Goal: Check status: Check status

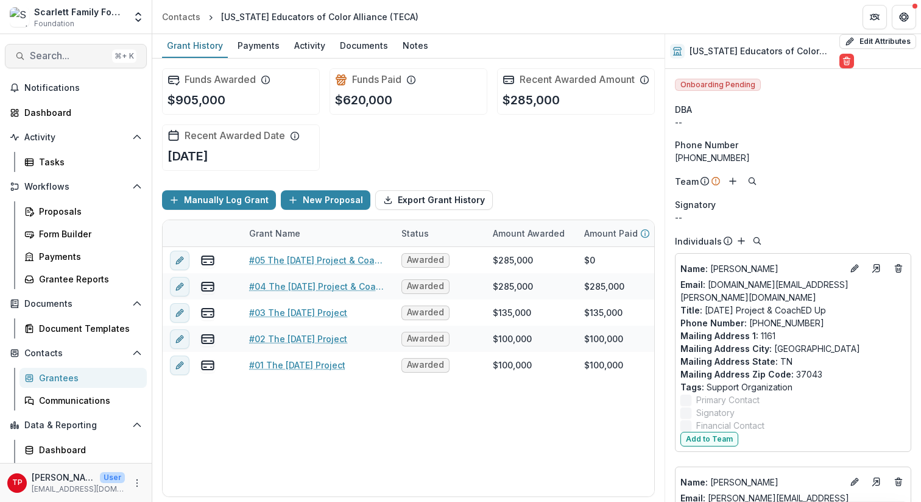
click at [51, 52] on span "Search..." at bounding box center [68, 56] width 77 height 12
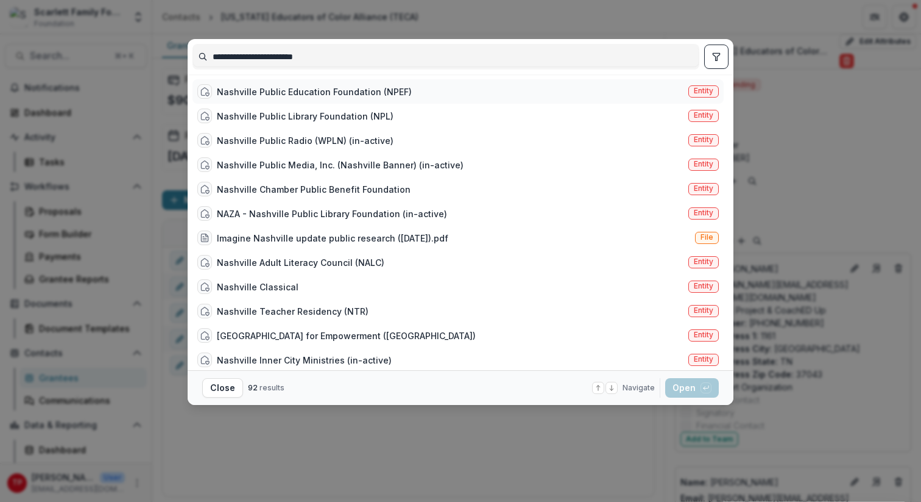
type input "**********"
click at [351, 90] on div "Nashville Public Education Foundation (NPEF)" at bounding box center [314, 91] width 195 height 13
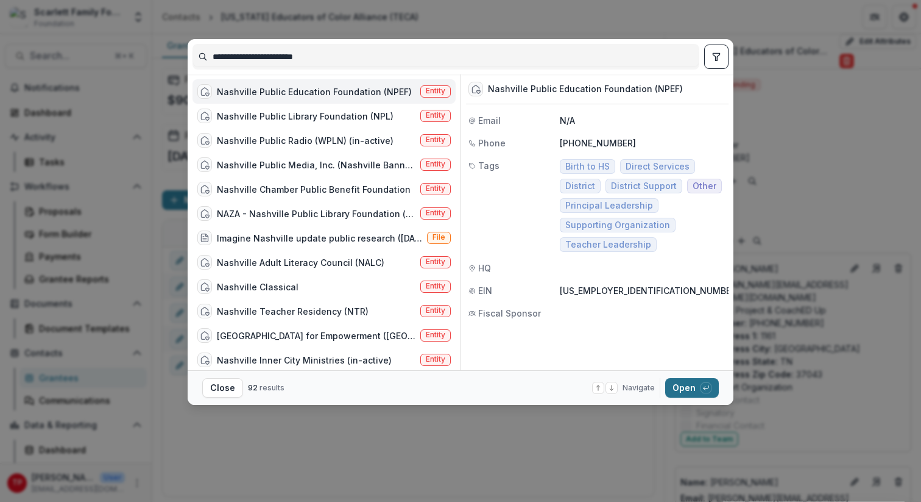
click at [681, 380] on button "Open with enter key" at bounding box center [693, 388] width 54 height 20
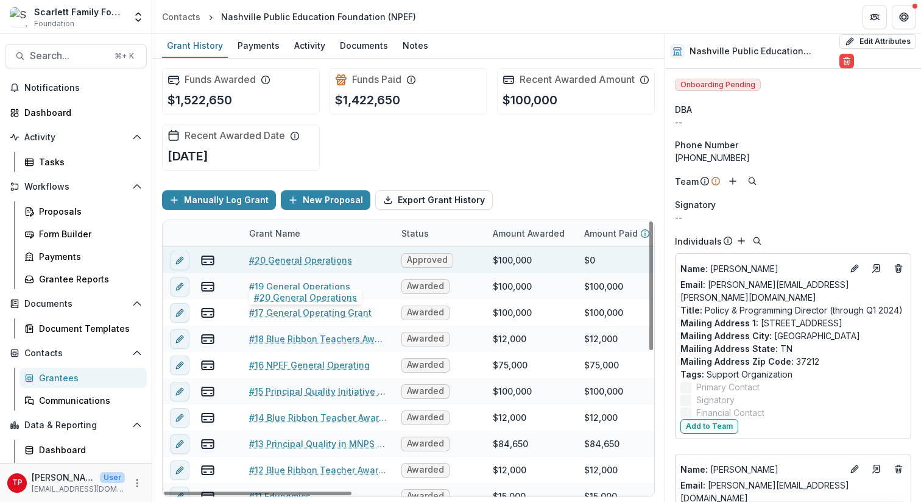
click at [305, 266] on link "#20 General Operations" at bounding box center [300, 260] width 103 height 13
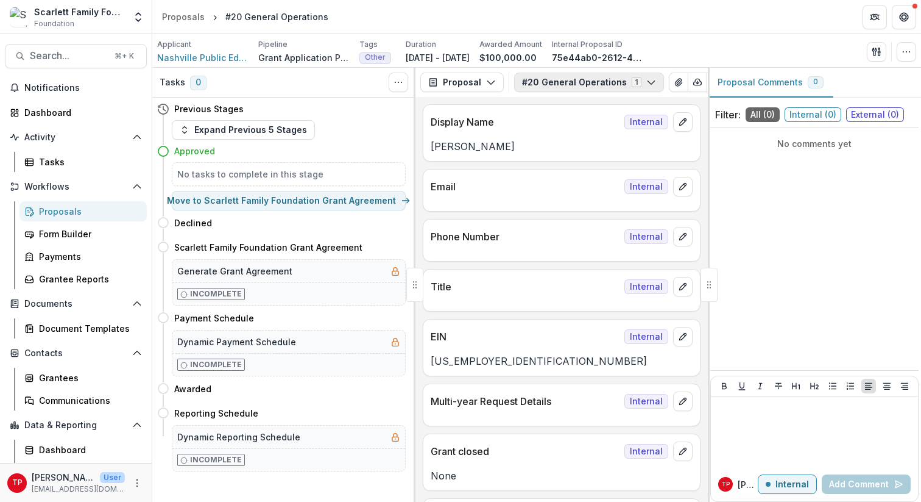
scroll to position [0, 57]
click at [617, 80] on icon "View Attached Files" at bounding box center [622, 82] width 10 height 10
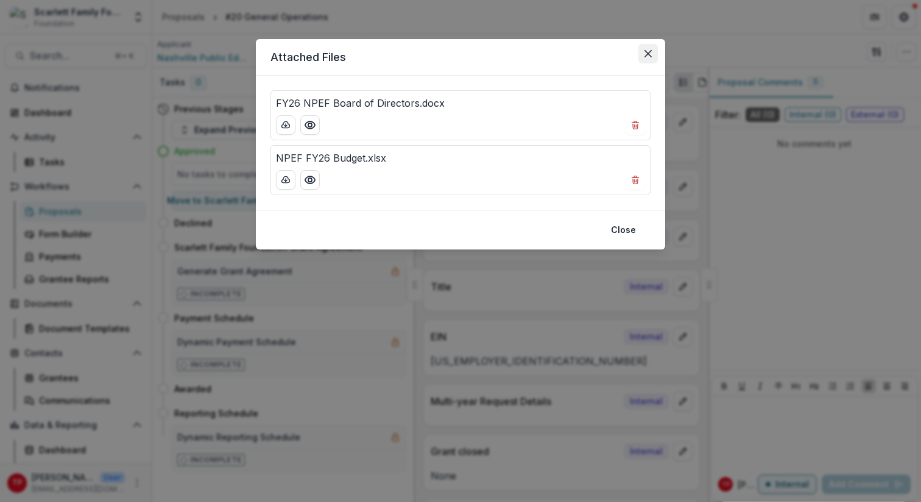
click at [650, 52] on icon "Close" at bounding box center [648, 53] width 7 height 7
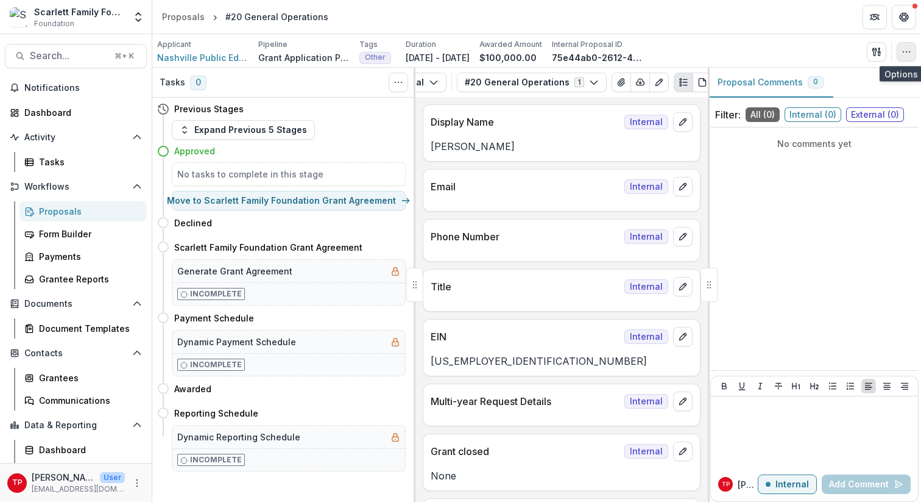
click at [904, 51] on icon "button" at bounding box center [907, 52] width 10 height 10
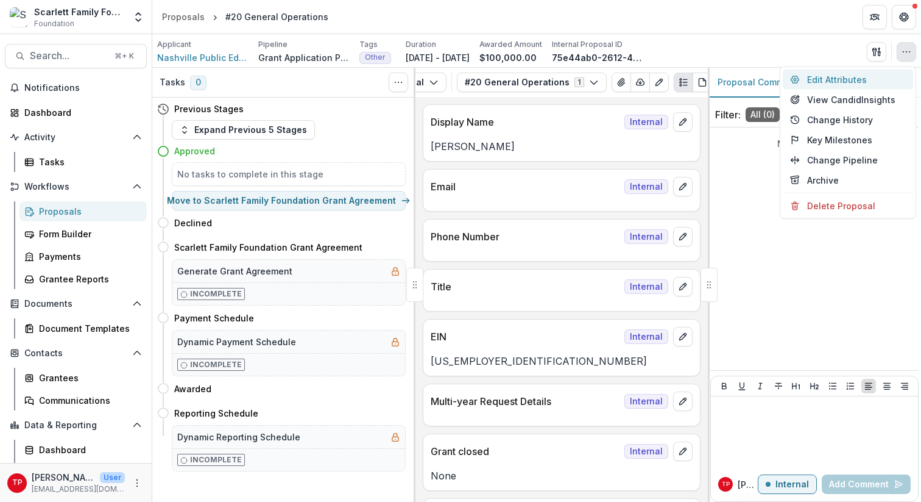
click at [839, 74] on button "Edit Attributes" at bounding box center [848, 79] width 130 height 20
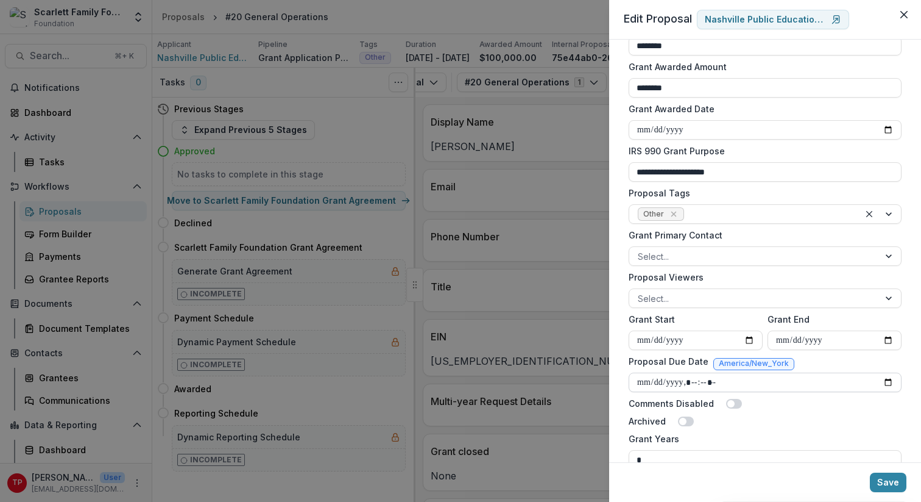
scroll to position [314, 0]
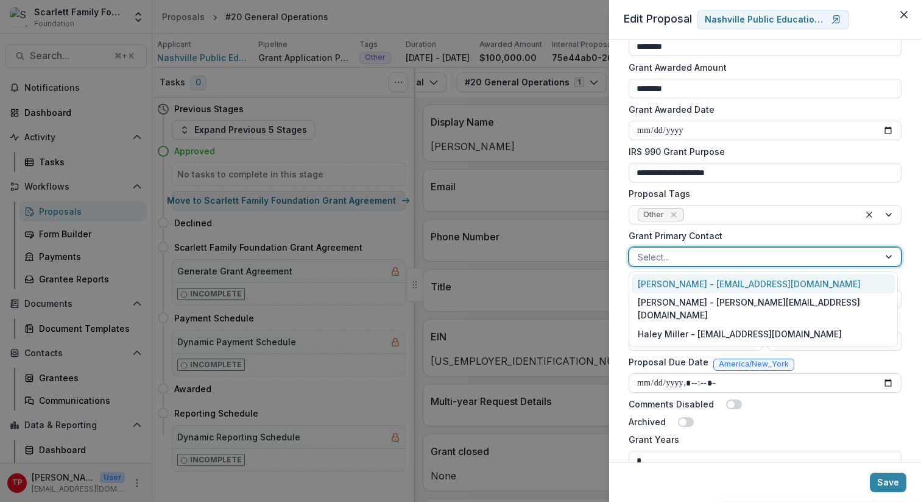
click at [887, 256] on div at bounding box center [890, 256] width 22 height 18
click at [907, 241] on div "**********" at bounding box center [765, 251] width 312 height 422
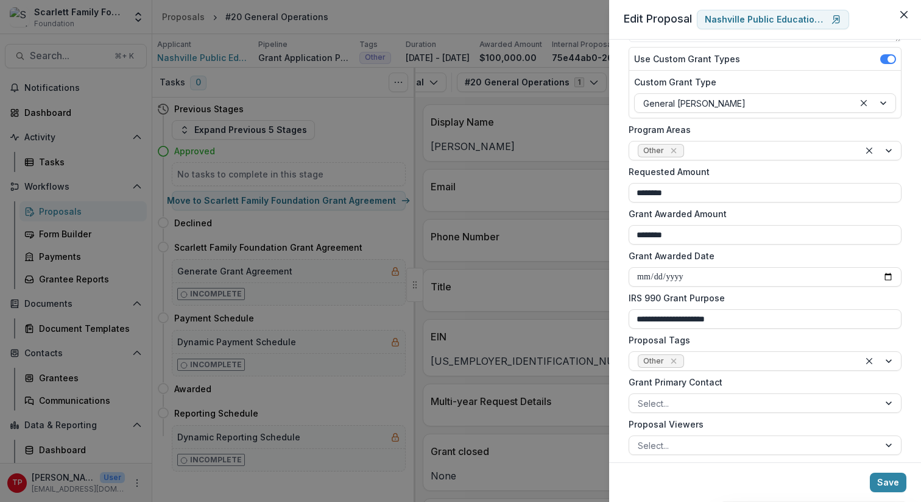
scroll to position [0, 0]
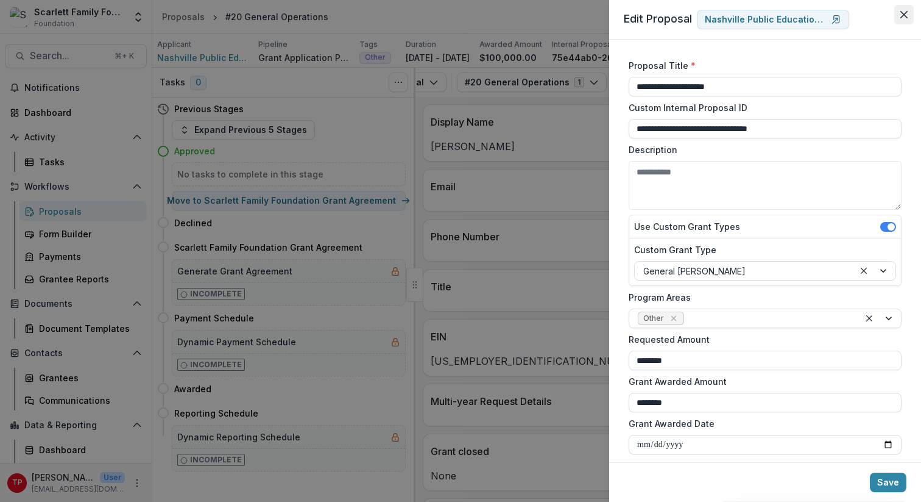
click at [904, 16] on icon "Close" at bounding box center [904, 14] width 7 height 7
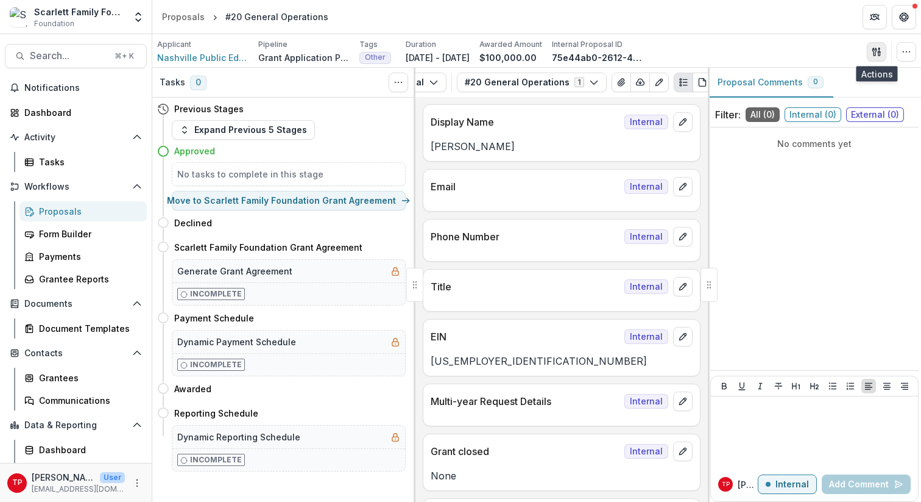
click at [875, 51] on icon "button" at bounding box center [877, 52] width 10 height 10
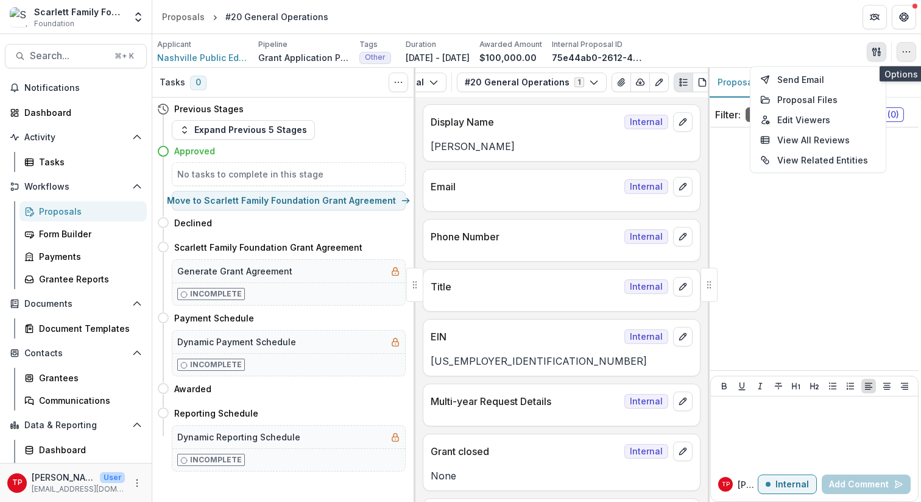
click at [906, 50] on icon "button" at bounding box center [907, 52] width 10 height 10
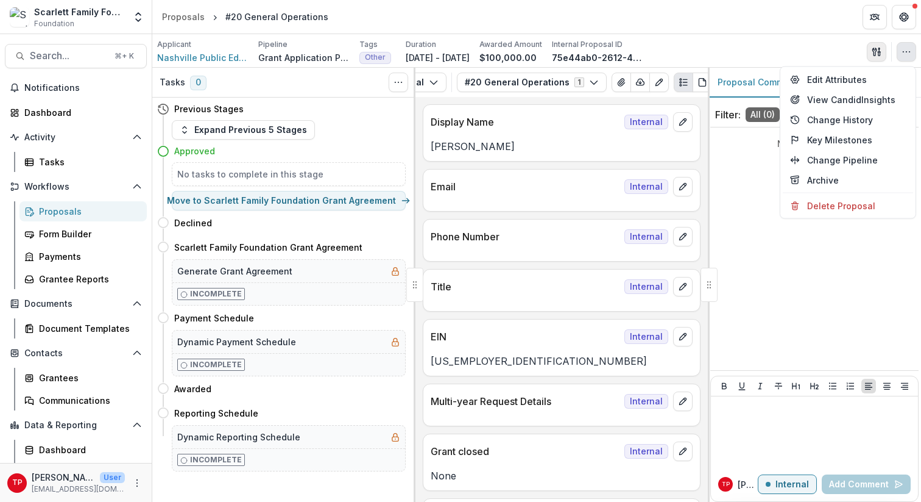
click at [876, 51] on icon "button" at bounding box center [875, 52] width 4 height 8
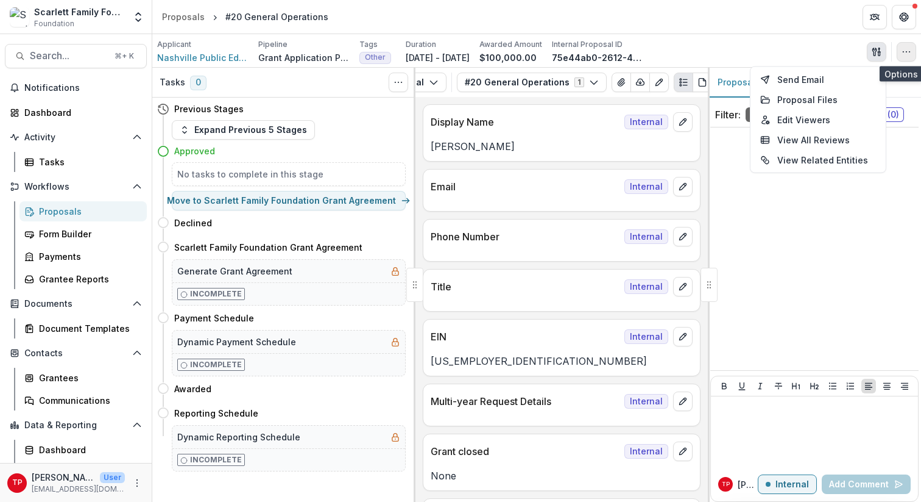
click at [906, 52] on icon "button" at bounding box center [907, 52] width 10 height 10
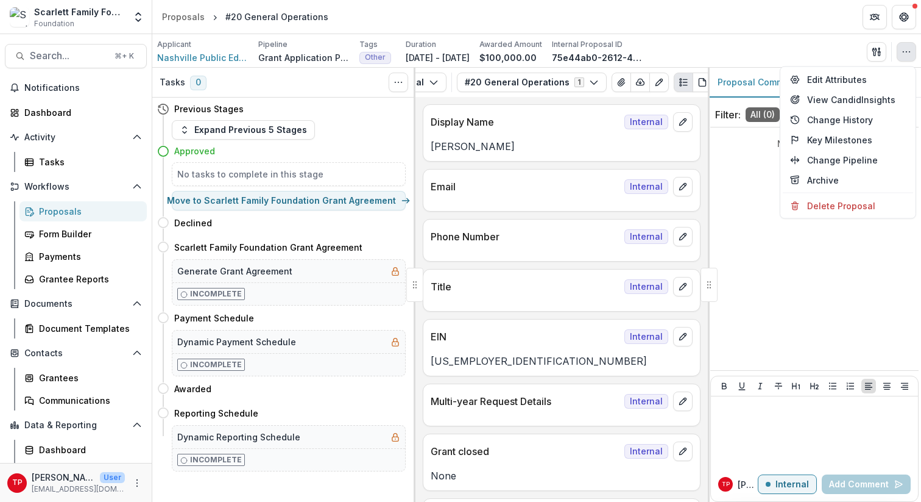
click at [795, 41] on div "Applicant Nashville Public Education Foundation (NPEF) Pipeline Grant Applicati…" at bounding box center [536, 51] width 759 height 25
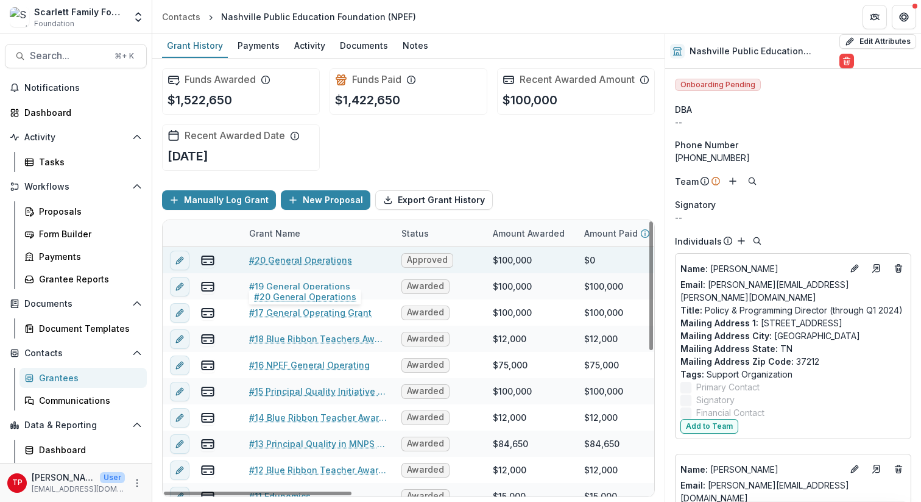
click at [286, 266] on link "#20 General Operations" at bounding box center [300, 260] width 103 height 13
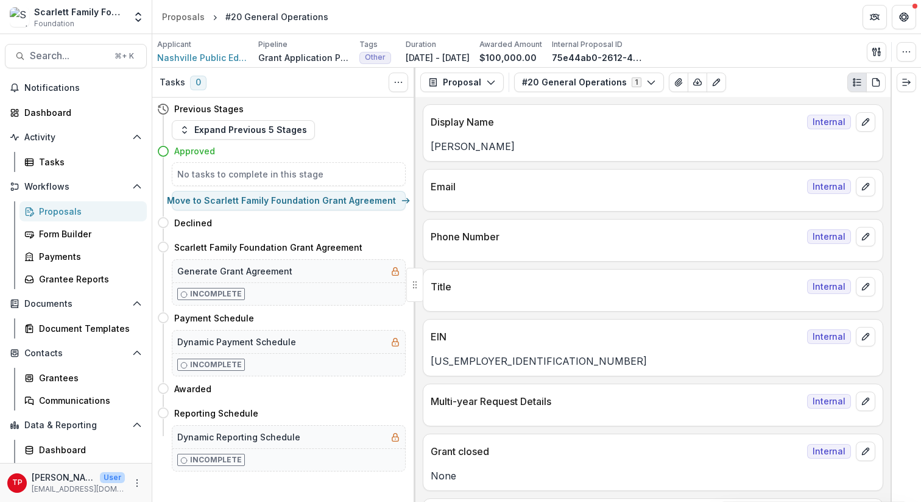
click at [892, 255] on div at bounding box center [906, 285] width 30 height 434
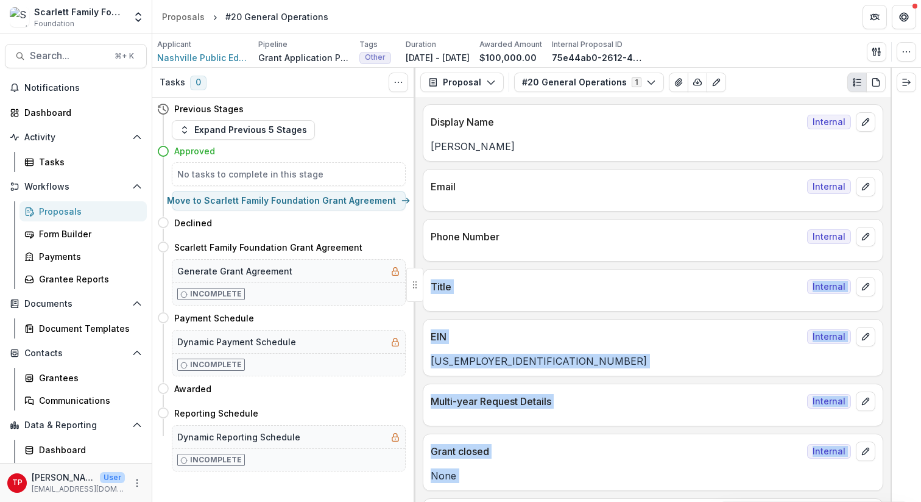
drag, startPoint x: 891, startPoint y: 255, endPoint x: 874, endPoint y: 258, distance: 17.2
click at [874, 258] on div "Tasks 0 Show Cancelled Tasks Previous Stages Expand Previous 5 Stages Approved …" at bounding box center [536, 285] width 769 height 434
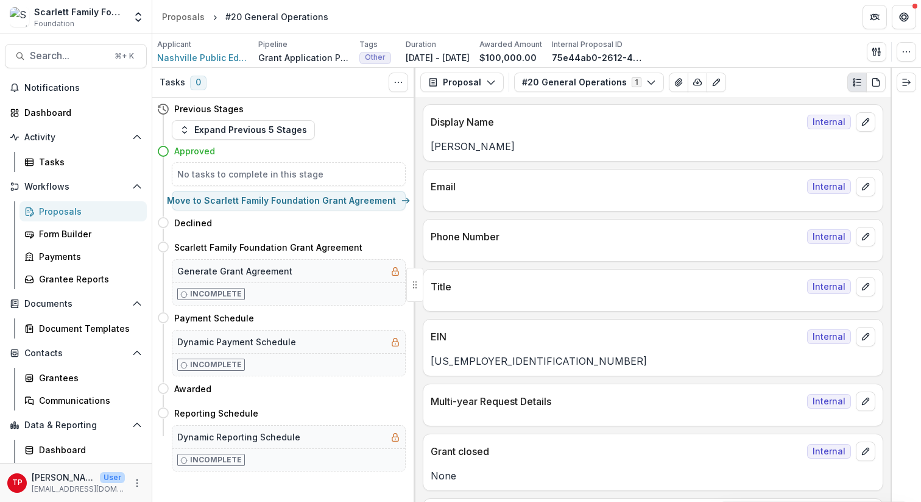
click at [767, 18] on header "Proposals #20 General Operations" at bounding box center [536, 17] width 769 height 34
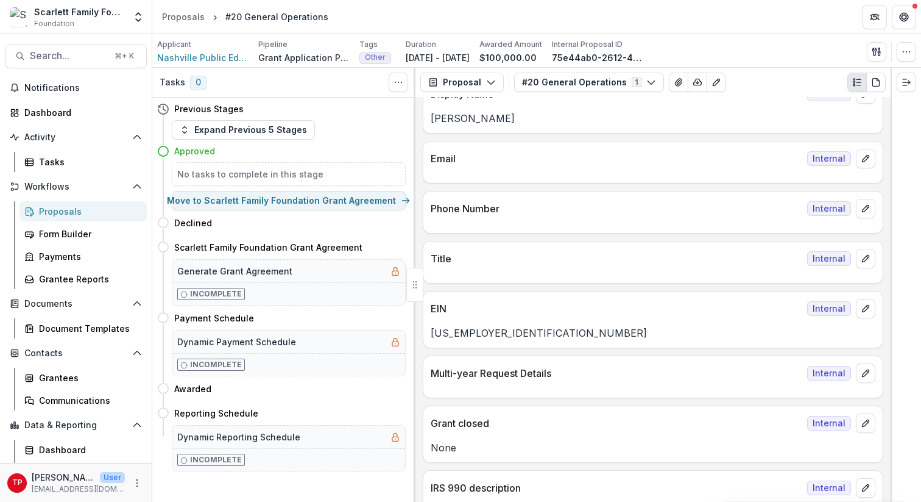
scroll to position [23, 0]
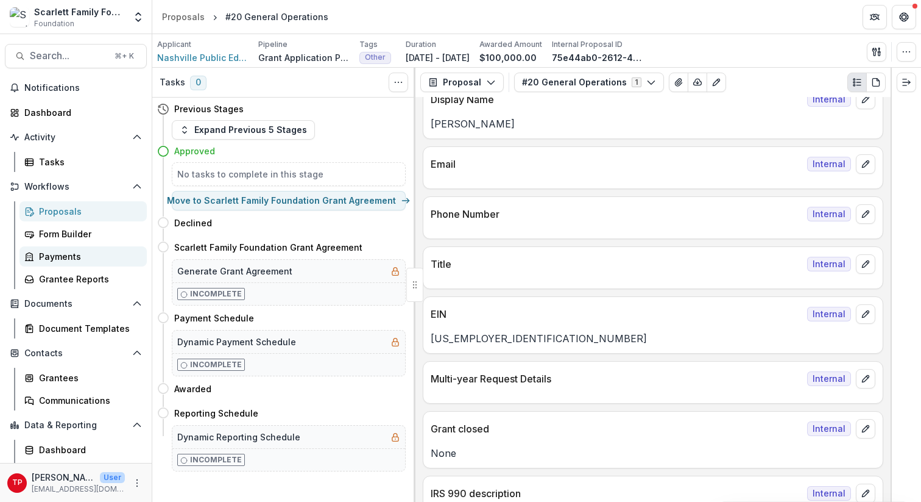
click at [66, 255] on div "Payments" at bounding box center [88, 256] width 98 height 13
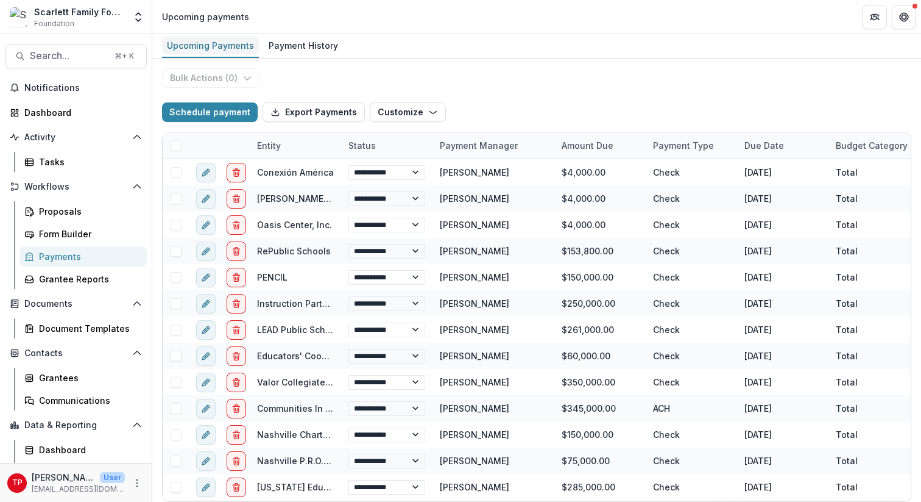
click at [224, 45] on div "Upcoming Payments" at bounding box center [210, 46] width 97 height 18
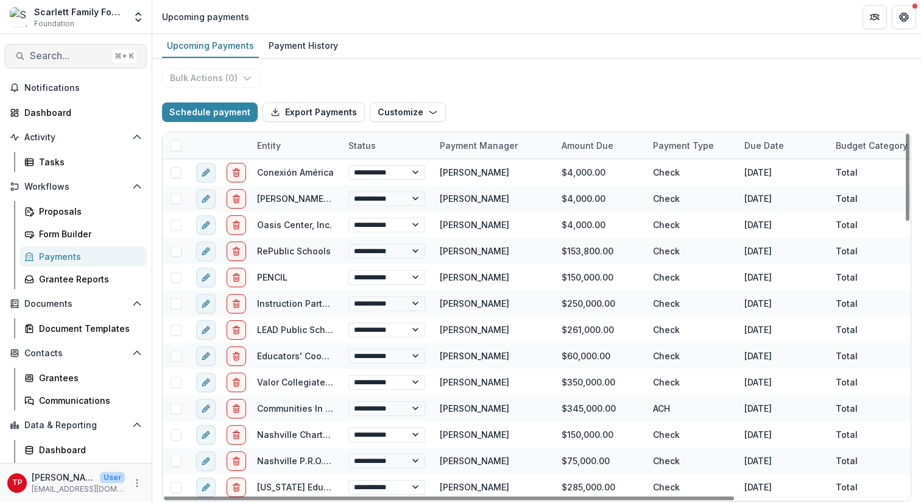
click at [65, 60] on span "Search..." at bounding box center [68, 56] width 77 height 12
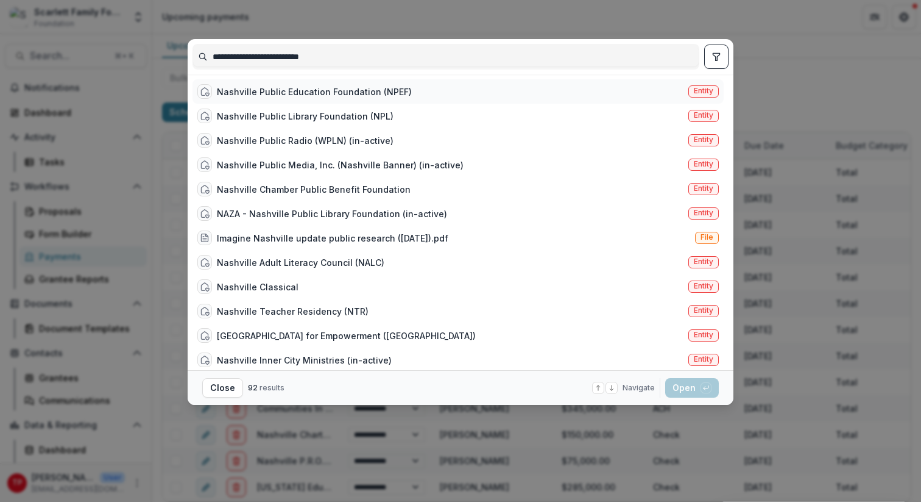
type input "**********"
click at [279, 92] on div "Nashville Public Education Foundation (NPEF)" at bounding box center [314, 91] width 195 height 13
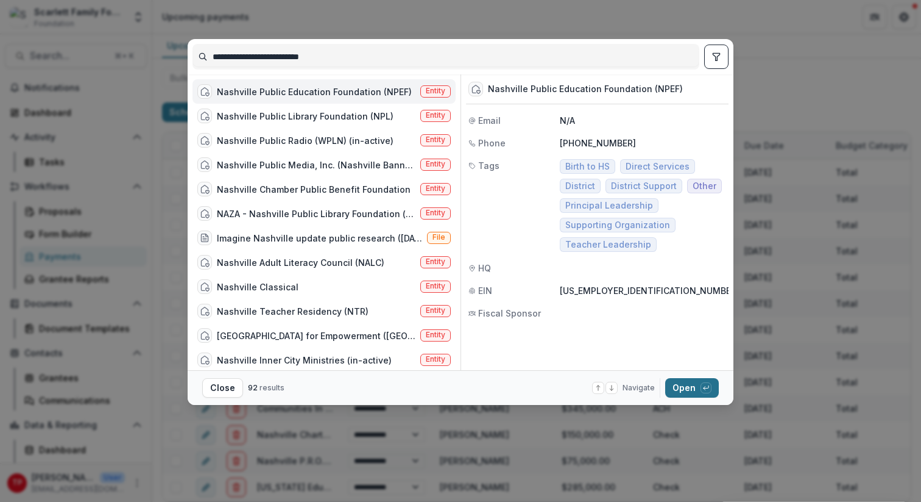
click at [686, 387] on button "Open with enter key" at bounding box center [693, 388] width 54 height 20
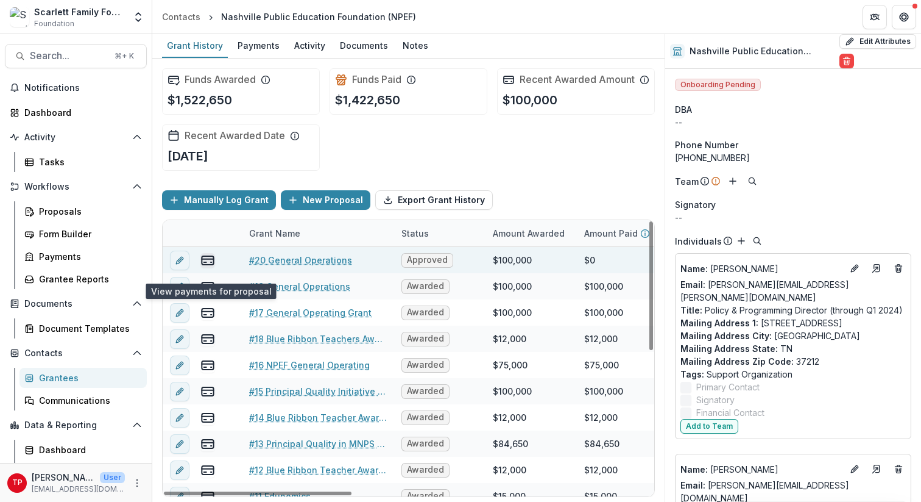
click at [210, 268] on icon "view-payments" at bounding box center [208, 260] width 15 height 15
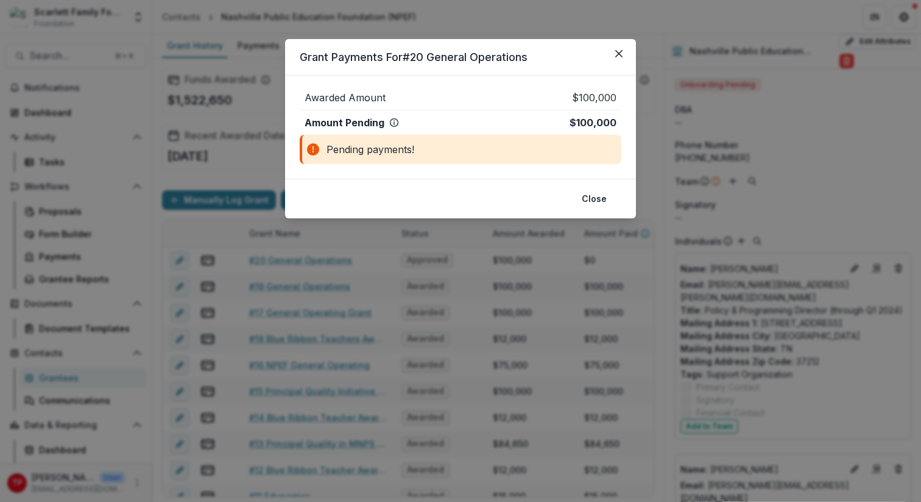
click at [366, 149] on div "Pending payments!" at bounding box center [461, 149] width 322 height 29
click at [620, 51] on icon "Close" at bounding box center [619, 53] width 7 height 7
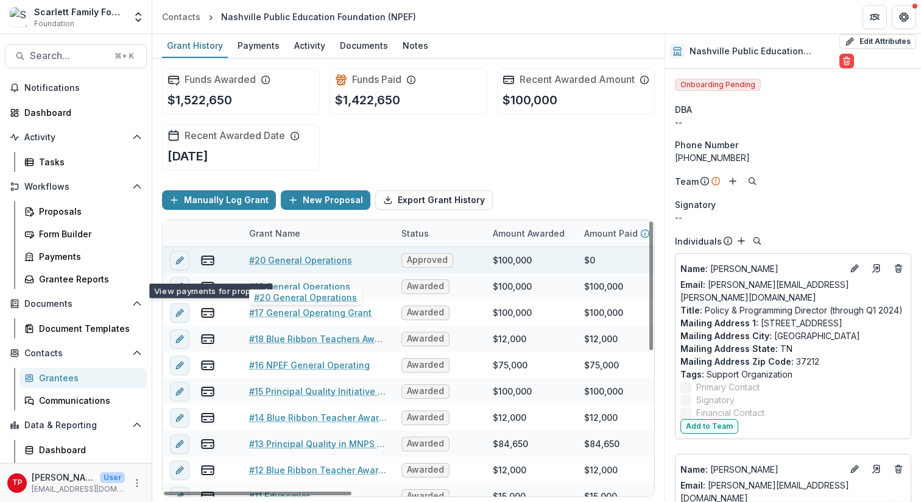
click at [298, 266] on link "#20 General Operations" at bounding box center [300, 260] width 103 height 13
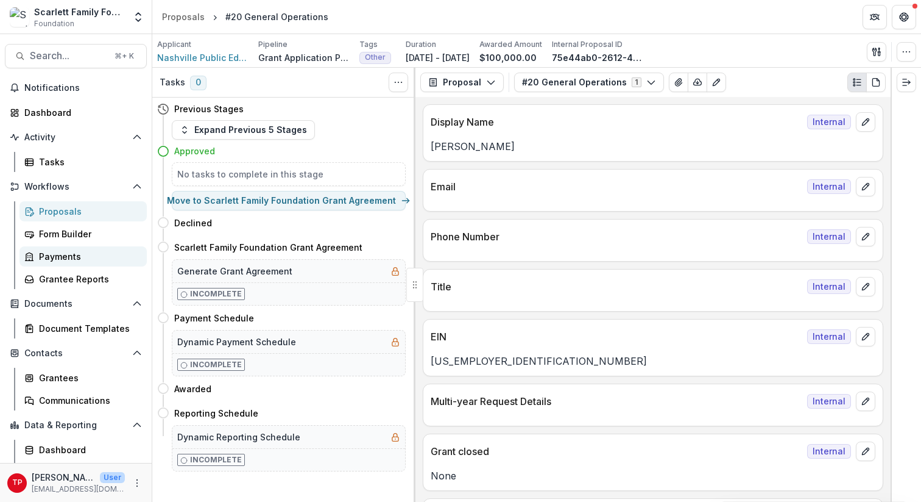
click at [57, 255] on div "Payments" at bounding box center [88, 256] width 98 height 13
click at [491, 24] on header "Proposals #20 General Operations" at bounding box center [536, 17] width 769 height 34
click at [227, 344] on h5 "Dynamic Payment Schedule" at bounding box center [236, 341] width 119 height 13
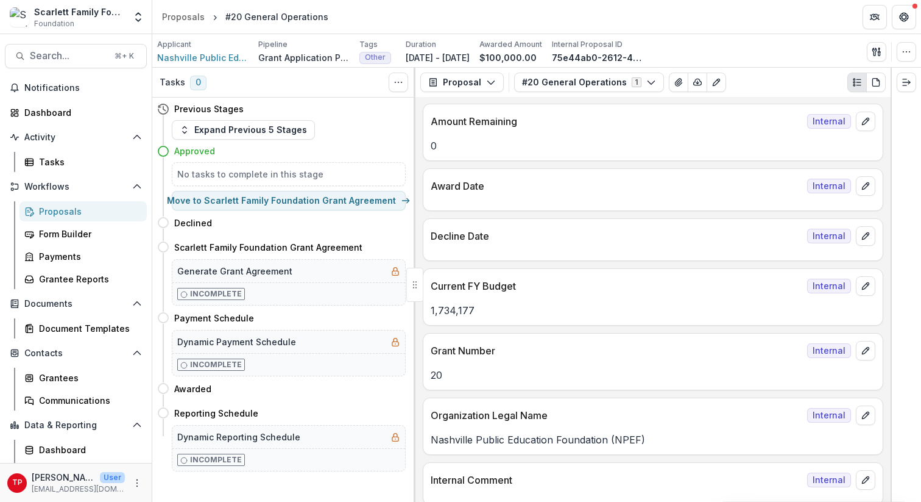
scroll to position [460, 0]
